Goal: Task Accomplishment & Management: Use online tool/utility

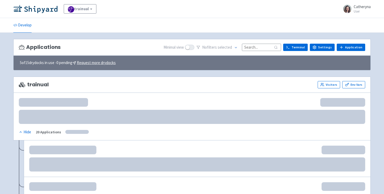
click at [258, 48] on input at bounding box center [261, 47] width 39 height 7
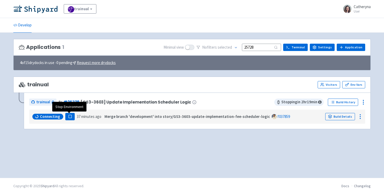
type input "25728"
click at [70, 116] on rect "button" at bounding box center [69, 116] width 3 height 3
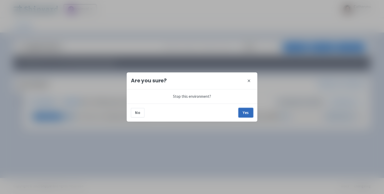
click at [246, 113] on button "Yes" at bounding box center [245, 112] width 15 height 9
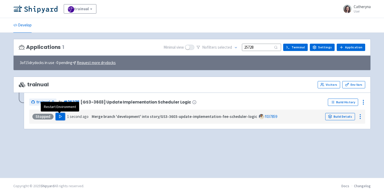
click at [58, 117] on icon "button" at bounding box center [60, 116] width 4 height 4
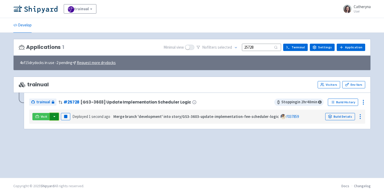
click at [54, 120] on button "button" at bounding box center [54, 116] width 9 height 7
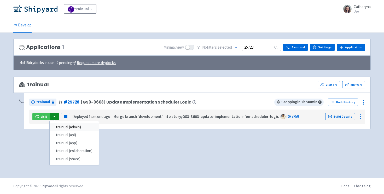
click at [69, 129] on link "trainual (admin)" at bounding box center [74, 127] width 49 height 8
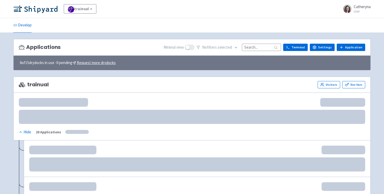
click at [251, 49] on input at bounding box center [261, 47] width 39 height 7
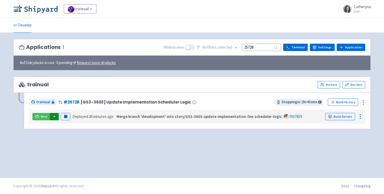
type input "25728"
click at [54, 117] on button "button" at bounding box center [54, 116] width 9 height 7
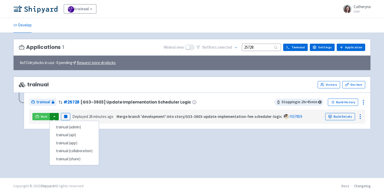
click at [141, 133] on div "trainual Visitors Env Vars trainual # 25728 [GS3-3603] Update Implementation Sc…" at bounding box center [191, 105] width 357 height 59
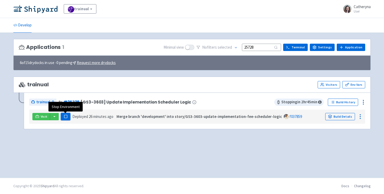
click at [64, 117] on rect "button" at bounding box center [65, 116] width 3 height 3
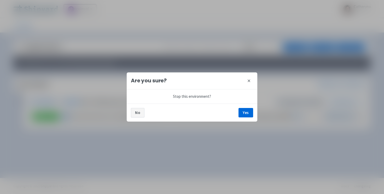
click at [140, 113] on button "No" at bounding box center [138, 112] width 14 height 9
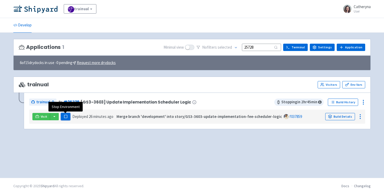
click at [64, 115] on rect "button" at bounding box center [65, 116] width 3 height 3
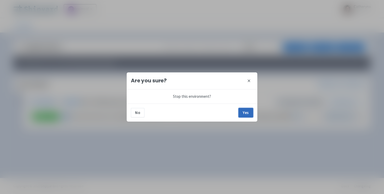
click at [243, 113] on button "Yes" at bounding box center [245, 112] width 15 height 9
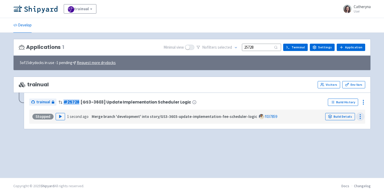
click at [358, 116] on icon at bounding box center [360, 116] width 6 height 6
click at [278, 149] on div "Applications 1 Minimal view No filter s selected 25728 Terminal Settings Applic…" at bounding box center [191, 105] width 357 height 132
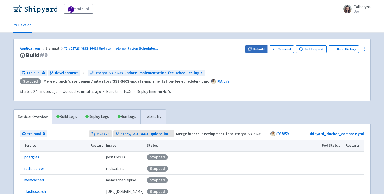
click at [255, 47] on button "Rebuild" at bounding box center [256, 48] width 22 height 7
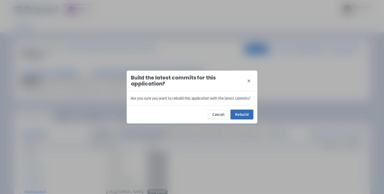
click at [244, 115] on button "Rebuild" at bounding box center [242, 114] width 22 height 9
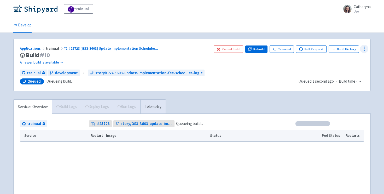
click at [363, 49] on icon at bounding box center [364, 49] width 6 height 6
click at [284, 66] on div "Applications trainual #25728 [GS3-3603] Update Implementation Scheduler ... Bui…" at bounding box center [192, 64] width 357 height 51
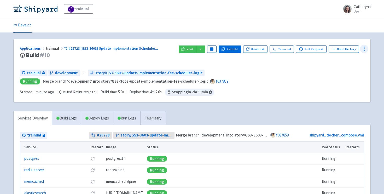
click at [364, 45] on div at bounding box center [364, 49] width 8 height 8
click at [336, 91] on span "Env Vars" at bounding box center [334, 88] width 14 height 7
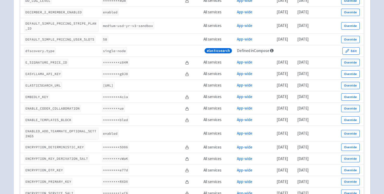
scroll to position [829, 0]
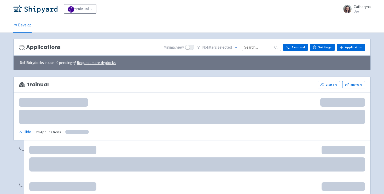
click at [264, 46] on input at bounding box center [261, 47] width 39 height 7
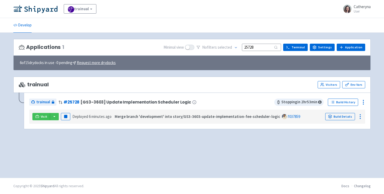
type input "25728"
click at [116, 38] on div "trainual View Organizations Catheryna User Profile Sign out Develop" at bounding box center [192, 89] width 384 height 178
click at [53, 114] on button "button" at bounding box center [54, 116] width 9 height 7
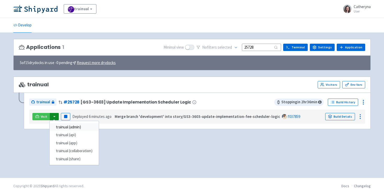
click at [65, 126] on link "trainual (admin)" at bounding box center [74, 127] width 49 height 8
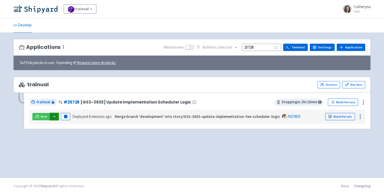
click at [53, 115] on button "button" at bounding box center [54, 116] width 9 height 7
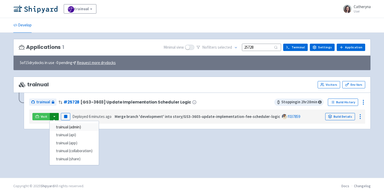
click at [75, 126] on link "trainual (admin)" at bounding box center [74, 127] width 49 height 8
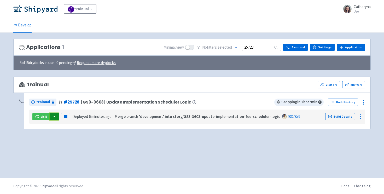
click at [52, 116] on button "button" at bounding box center [54, 116] width 9 height 7
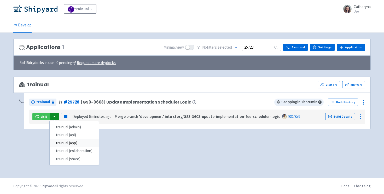
click at [78, 143] on link "trainual (app)" at bounding box center [74, 143] width 49 height 8
